Goal: Task Accomplishment & Management: Manage account settings

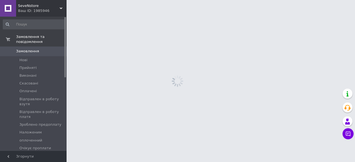
click at [24, 49] on span "Замовлення" at bounding box center [27, 51] width 23 height 5
click at [28, 66] on span "Прийняті" at bounding box center [27, 68] width 17 height 5
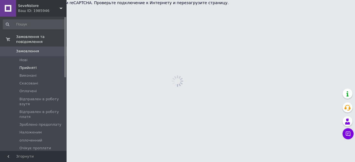
click at [35, 64] on li "Прийняті" at bounding box center [34, 68] width 68 height 8
click at [29, 66] on span "Прийняті" at bounding box center [27, 68] width 17 height 5
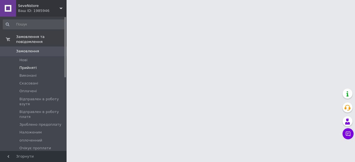
click at [27, 66] on span "Прийняті" at bounding box center [27, 68] width 17 height 5
click at [19, 56] on li "Нові" at bounding box center [34, 60] width 68 height 8
click at [22, 58] on span "Нові" at bounding box center [23, 60] width 8 height 5
click at [27, 49] on span "Замовлення" at bounding box center [27, 51] width 23 height 5
click at [34, 32] on link "Замовлення та повідомлення" at bounding box center [34, 39] width 68 height 14
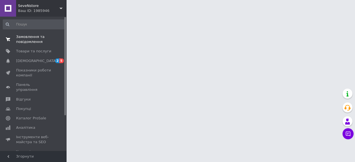
click at [34, 36] on span "Замовлення та повідомлення" at bounding box center [33, 39] width 35 height 10
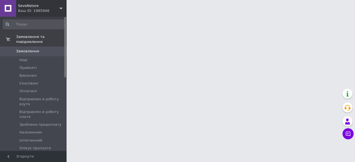
click at [31, 49] on span "Замовлення" at bounding box center [27, 51] width 23 height 5
click at [34, 66] on span "Прийняті" at bounding box center [27, 68] width 17 height 5
click at [28, 66] on span "Прийняті" at bounding box center [27, 68] width 17 height 5
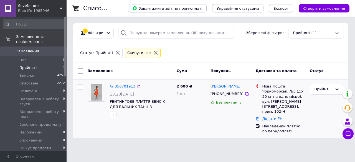
click at [122, 89] on div "№ 356701913" at bounding box center [122, 87] width 27 height 6
drag, startPoint x: 126, startPoint y: 84, endPoint x: 130, endPoint y: 88, distance: 5.9
click at [126, 84] on link "№ 356701913" at bounding box center [123, 86] width 26 height 4
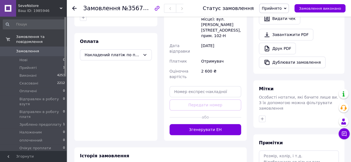
scroll to position [167, 0]
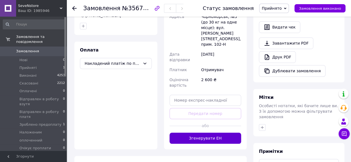
click at [204, 133] on button "Згенерувати ЕН" at bounding box center [206, 138] width 72 height 11
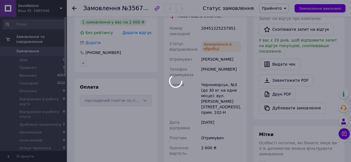
scroll to position [83, 0]
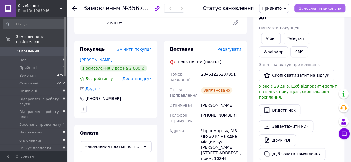
click at [310, 6] on span "Замовлення виконано" at bounding box center [320, 8] width 42 height 4
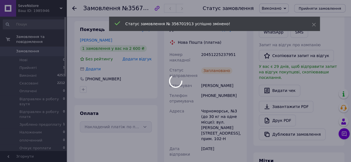
scroll to position [139, 0]
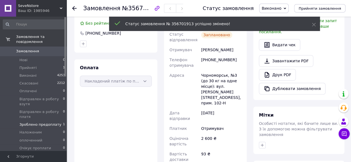
click at [44, 122] on span "Зроблено предоплату" at bounding box center [40, 124] width 42 height 5
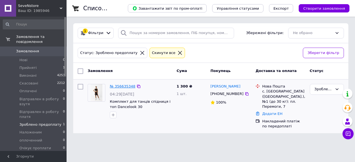
click at [122, 85] on link "№ 356635348" at bounding box center [123, 86] width 26 height 4
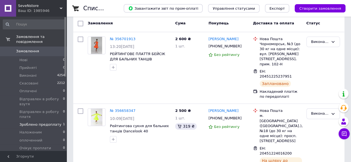
scroll to position [28, 0]
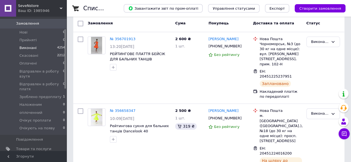
click at [29, 46] on span "Виконані" at bounding box center [27, 48] width 17 height 5
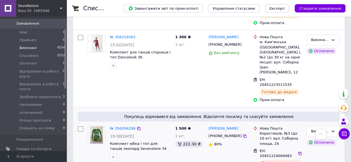
scroll to position [278, 0]
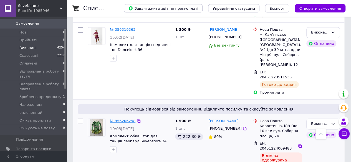
click at [118, 119] on link "№ 356206298" at bounding box center [123, 121] width 26 height 4
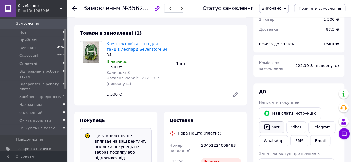
scroll to position [235, 0]
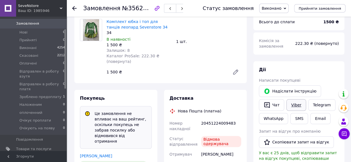
click at [298, 99] on link "Viber" at bounding box center [296, 105] width 19 height 12
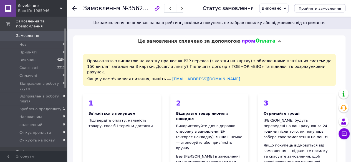
scroll to position [0, 0]
